Goal: Information Seeking & Learning: Learn about a topic

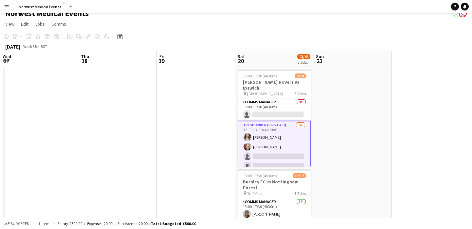
scroll to position [21, 0]
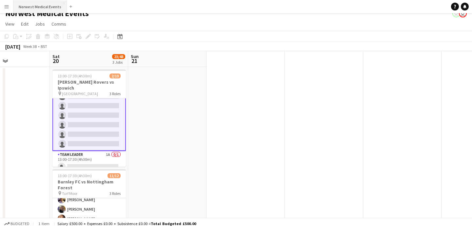
click at [38, 1] on button "Norwest Medical Events Close" at bounding box center [39, 6] width 53 height 13
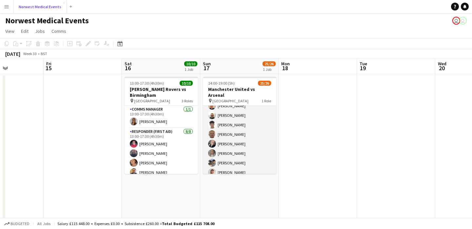
scroll to position [186, 0]
click at [244, 126] on app-card-role "First Responder (Medical) 25/26 14:00-19:00 (5h) [PERSON_NAME] [PERSON_NAME] [P…" at bounding box center [239, 50] width 73 height 260
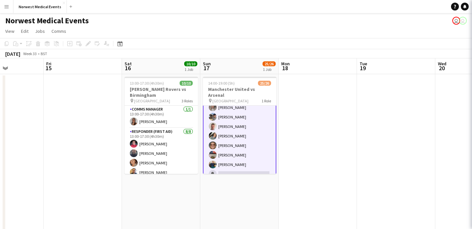
scroll to position [187, 0]
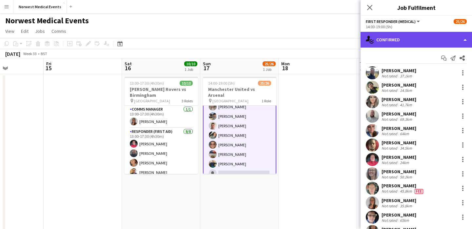
click at [390, 40] on div "single-neutral-actions-check-2 Confirmed" at bounding box center [416, 40] width 111 height 16
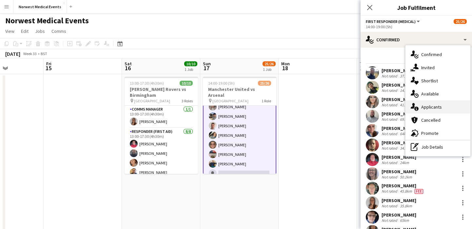
click at [431, 103] on div "single-neutral-actions-information Applicants" at bounding box center [438, 106] width 65 height 13
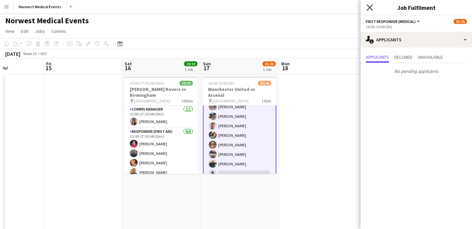
click at [369, 10] on icon "Close pop-in" at bounding box center [370, 7] width 6 height 6
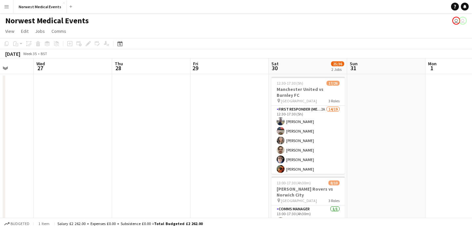
scroll to position [0, 287]
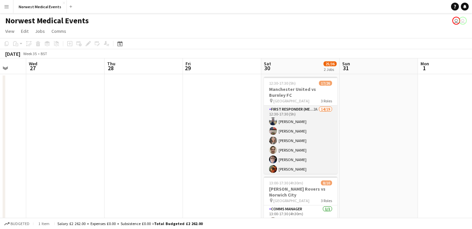
click at [315, 146] on app-card-role "First Responder (Medical) 2A 14/19 12:30-17:30 (5h) [PERSON_NAME] [PERSON_NAME]…" at bounding box center [300, 202] width 73 height 193
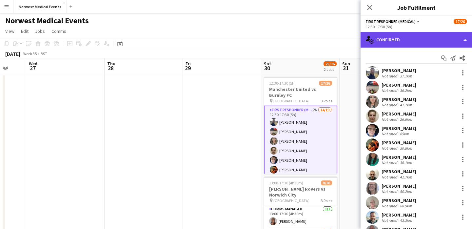
click at [383, 46] on div "single-neutral-actions-check-2 Confirmed" at bounding box center [416, 40] width 111 height 16
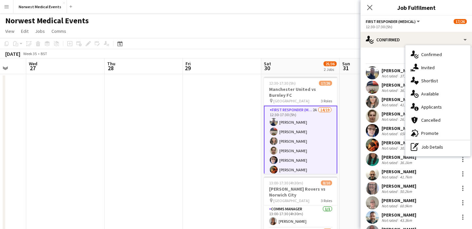
click at [423, 105] on div "single-neutral-actions-information Applicants" at bounding box center [438, 106] width 65 height 13
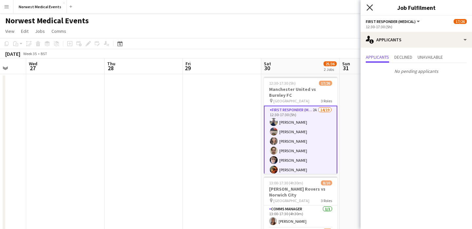
click at [372, 6] on icon "Close pop-in" at bounding box center [370, 7] width 6 height 6
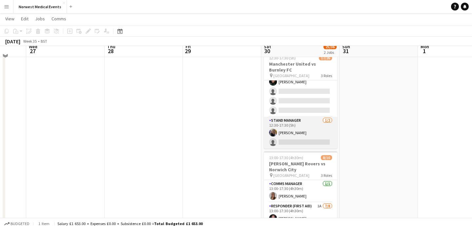
scroll to position [26, 0]
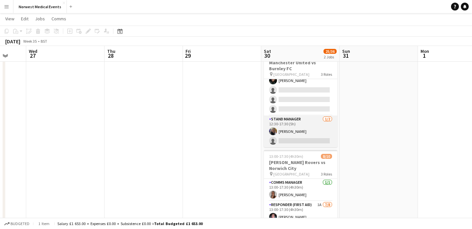
click at [305, 137] on app-card-role "Stand Manager [DATE] 12:30-17:30 (5h) [PERSON_NAME] single-neutral-actions" at bounding box center [300, 131] width 73 height 32
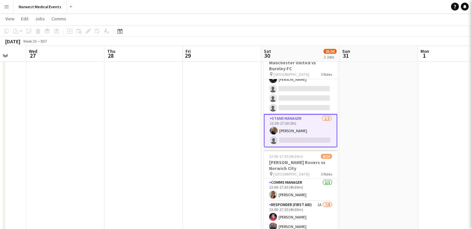
scroll to position [217, 0]
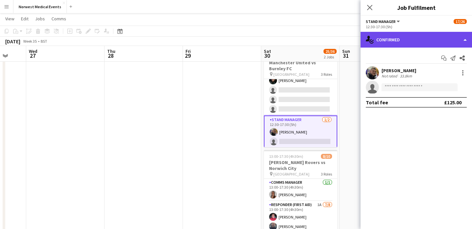
click at [394, 38] on div "single-neutral-actions-check-2 Confirmed" at bounding box center [416, 40] width 111 height 16
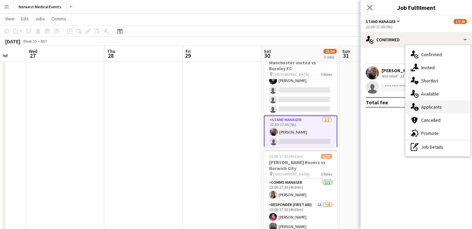
click at [430, 103] on div "single-neutral-actions-information Applicants" at bounding box center [438, 106] width 65 height 13
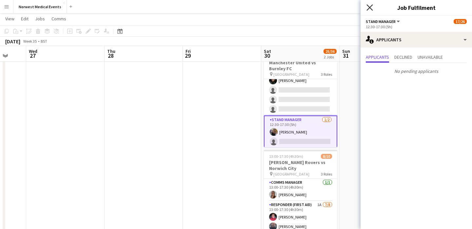
click at [369, 5] on icon "Close pop-in" at bounding box center [370, 7] width 6 height 6
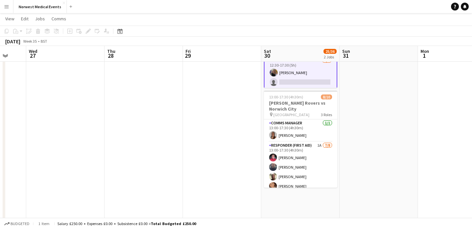
scroll to position [89, 0]
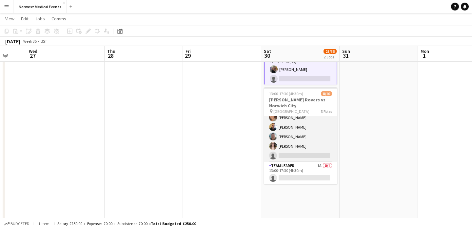
click at [311, 151] on app-card-role "Responder (First Aid) 1A [DATE] 13:00-17:30 (4h30m) [PERSON_NAME] [PERSON_NAME]…" at bounding box center [300, 117] width 73 height 89
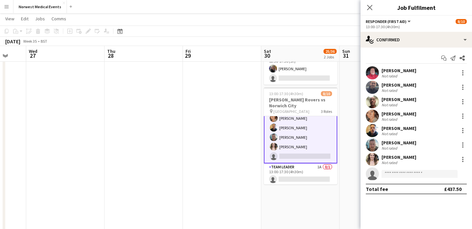
scroll to position [66, 0]
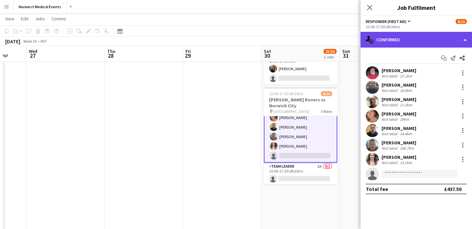
click at [408, 40] on div "single-neutral-actions-check-2 Confirmed" at bounding box center [416, 40] width 111 height 16
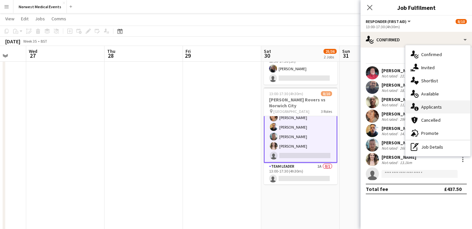
click at [433, 104] on div "single-neutral-actions-information Applicants" at bounding box center [438, 106] width 65 height 13
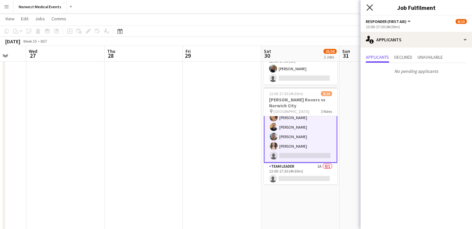
click at [368, 9] on icon at bounding box center [370, 7] width 6 height 6
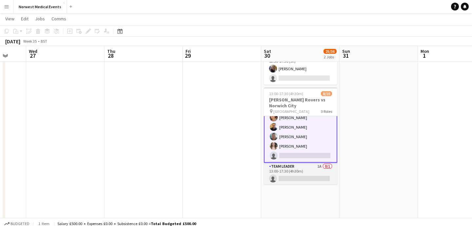
click at [322, 174] on app-card-role "Team Leader 1A 0/1 13:00-17:30 (4h30m) single-neutral-actions" at bounding box center [300, 174] width 73 height 22
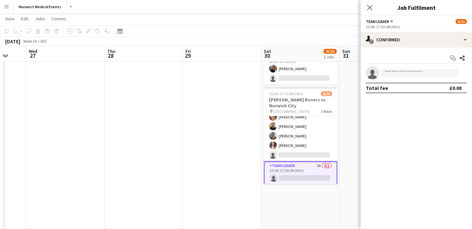
scroll to position [65, 0]
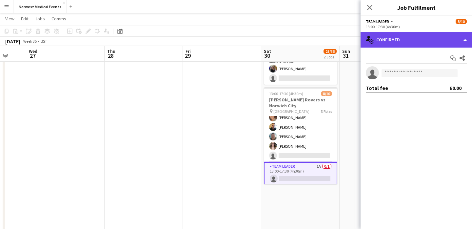
click at [385, 32] on div "single-neutral-actions-check-2 Confirmed" at bounding box center [416, 40] width 111 height 16
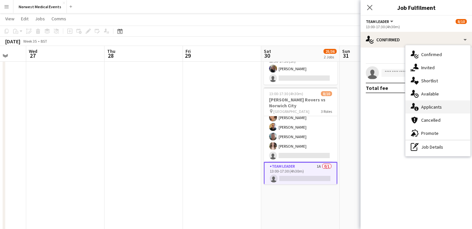
click at [442, 106] on div "single-neutral-actions-information Applicants" at bounding box center [438, 106] width 65 height 13
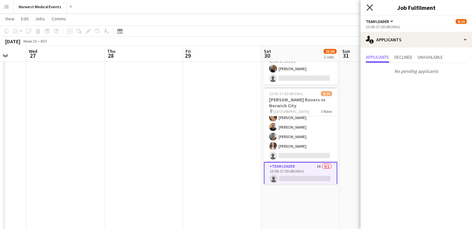
click at [370, 8] on icon at bounding box center [370, 7] width 6 height 6
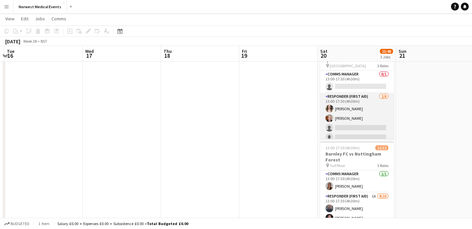
scroll to position [0, 322]
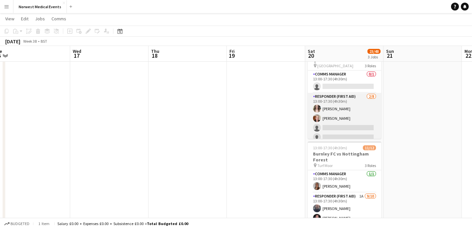
click at [355, 115] on app-card-role "Responder (First Aid) [DATE] 13:00-17:30 (4h30m) [PERSON_NAME] [PERSON_NAME] si…" at bounding box center [344, 137] width 73 height 89
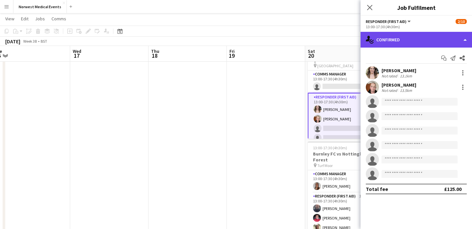
click at [427, 39] on div "single-neutral-actions-check-2 Confirmed" at bounding box center [416, 40] width 111 height 16
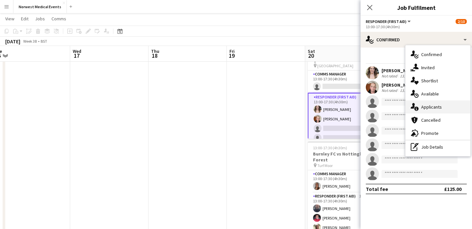
click at [444, 106] on div "single-neutral-actions-information Applicants" at bounding box center [438, 106] width 65 height 13
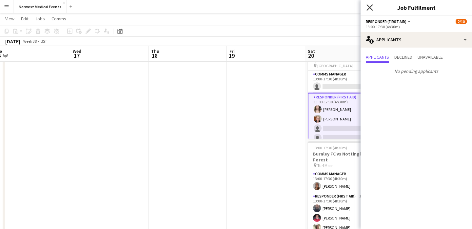
click at [367, 6] on icon at bounding box center [370, 7] width 6 height 6
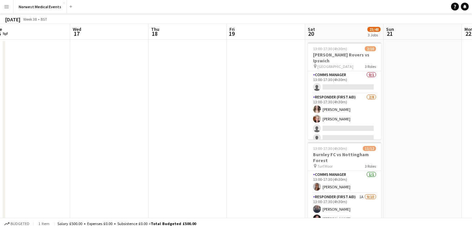
scroll to position [0, 0]
